Goal: Information Seeking & Learning: Learn about a topic

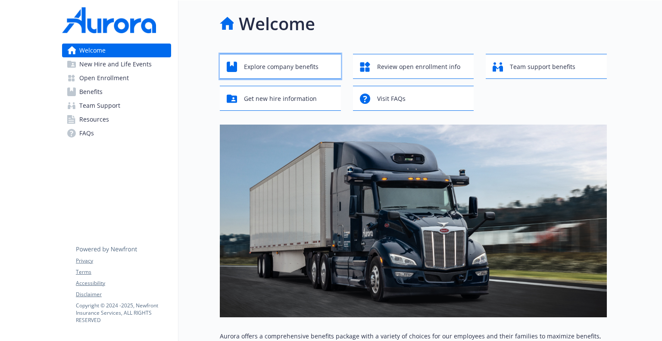
click at [267, 71] on span "Explore company benefits" at bounding box center [281, 67] width 75 height 16
